Goal: Use online tool/utility: Utilize a website feature to perform a specific function

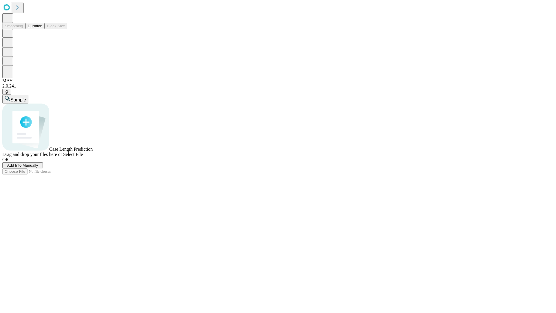
click at [83, 157] on span "Select File" at bounding box center [73, 154] width 20 height 5
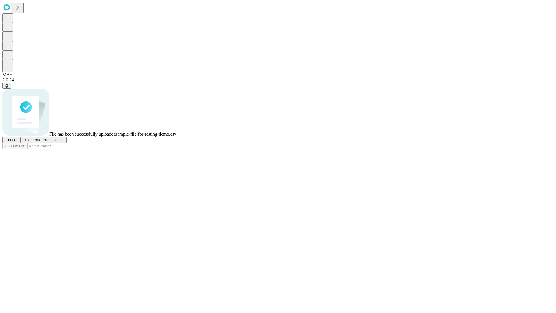
click at [61, 142] on span "Generate Predictions" at bounding box center [43, 140] width 36 height 4
